Goal: Register for event/course

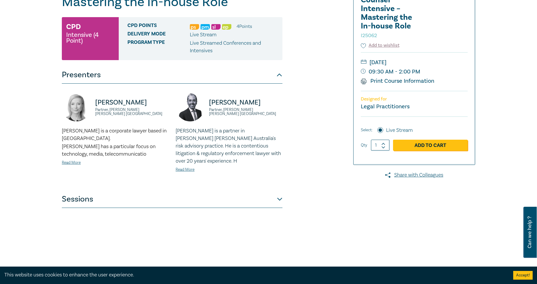
scroll to position [129, 0]
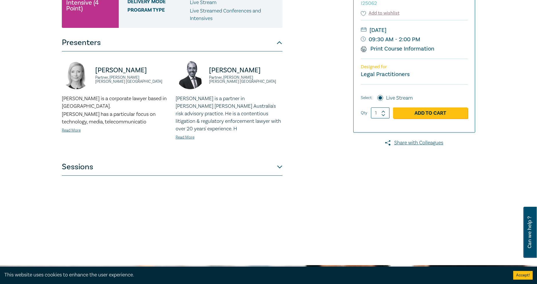
click at [158, 166] on button "Sessions" at bounding box center [172, 166] width 220 height 17
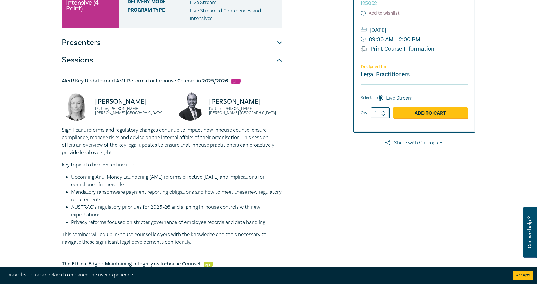
scroll to position [193, 0]
